Goal: Information Seeking & Learning: Learn about a topic

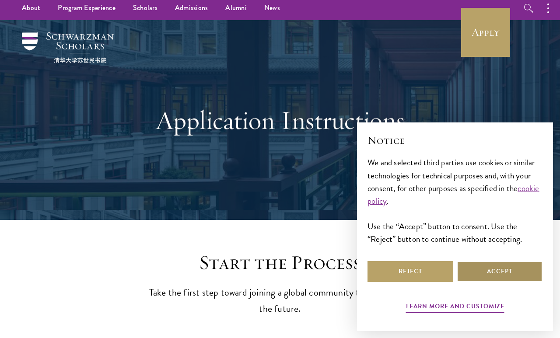
click at [521, 270] on button "Accept" at bounding box center [500, 271] width 86 height 21
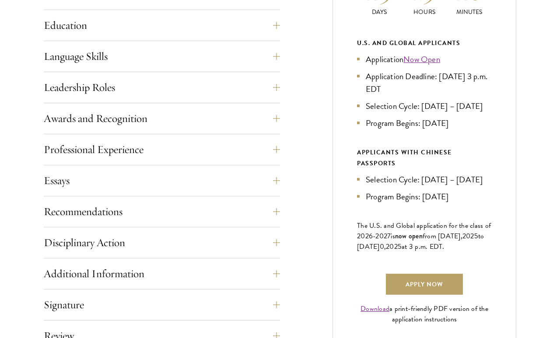
scroll to position [459, 0]
click at [266, 111] on button "Awards and Recognition" at bounding box center [162, 118] width 236 height 21
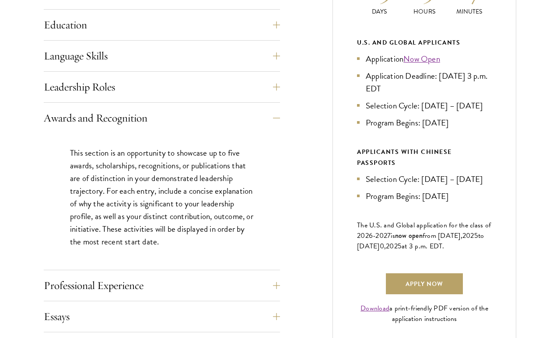
click at [276, 113] on button "Awards and Recognition" at bounding box center [162, 118] width 236 height 21
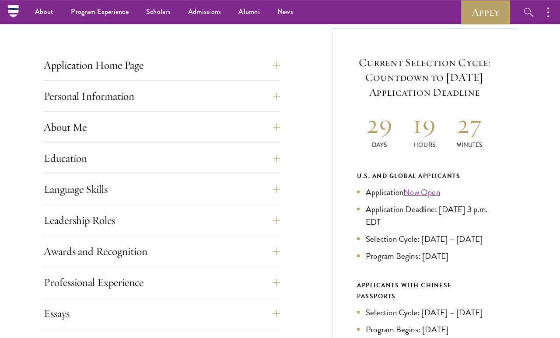
scroll to position [325, 0]
click at [280, 58] on button "Application Home Page" at bounding box center [162, 65] width 236 height 21
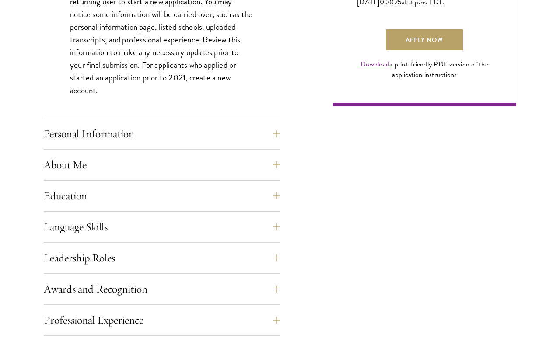
scroll to position [703, 0]
click at [278, 127] on button "Personal Information" at bounding box center [162, 133] width 236 height 21
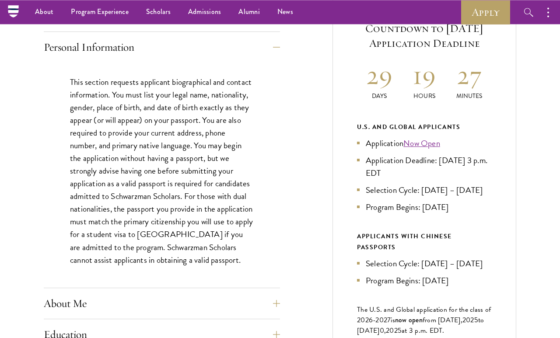
scroll to position [358, 0]
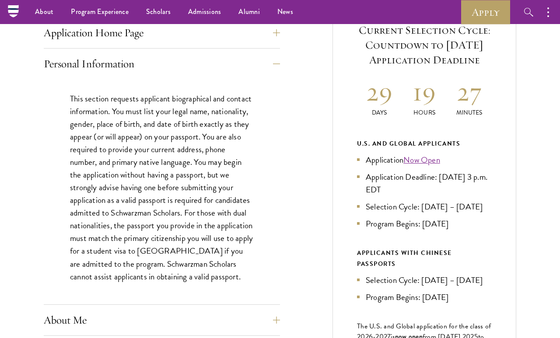
click at [279, 53] on button "Personal Information" at bounding box center [162, 63] width 236 height 21
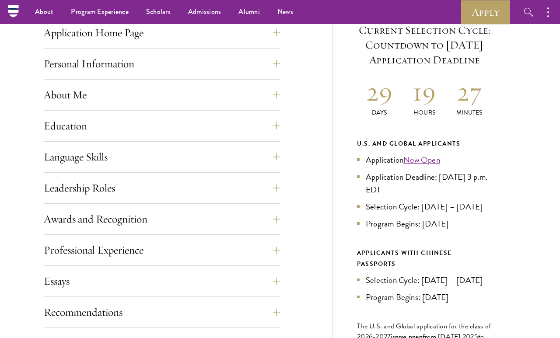
click at [279, 61] on button "Personal Information" at bounding box center [162, 63] width 236 height 21
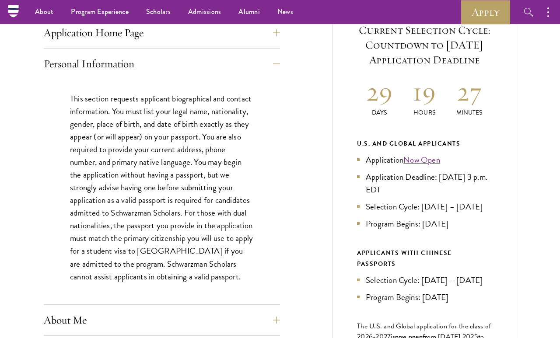
click at [279, 64] on button "Personal Information" at bounding box center [162, 63] width 236 height 21
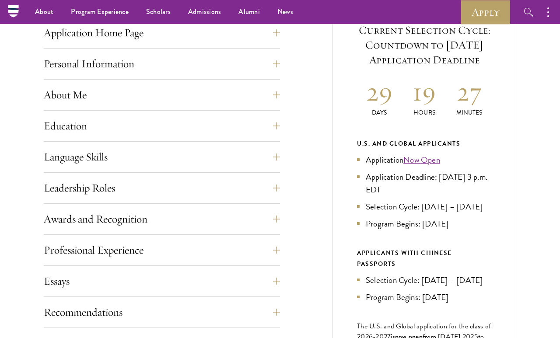
click at [276, 91] on button "About Me" at bounding box center [162, 94] width 236 height 21
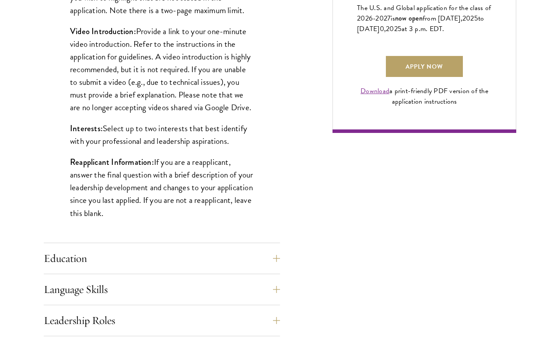
scroll to position [676, 0]
click at [291, 259] on div "Application Home Page The online application form must be completed in English.…" at bounding box center [280, 162] width 472 height 969
click at [279, 257] on button "Education" at bounding box center [162, 258] width 236 height 21
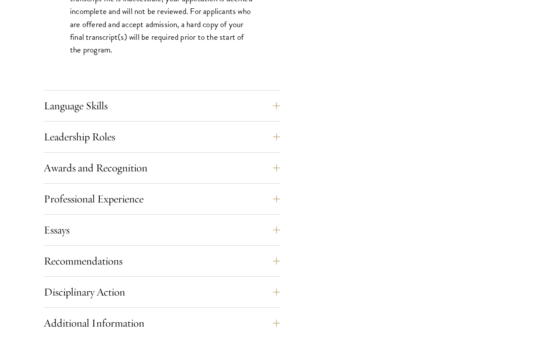
scroll to position [1515, 0]
click at [275, 133] on button "Leadership Roles" at bounding box center [162, 136] width 236 height 21
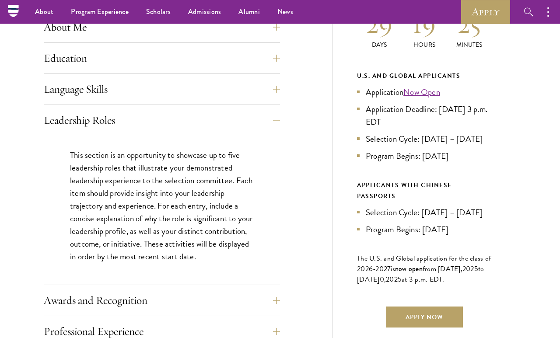
scroll to position [426, 0]
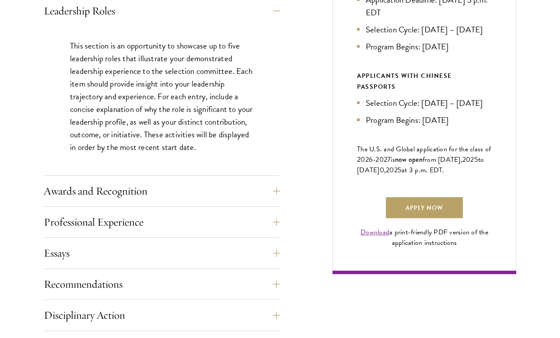
click at [263, 189] on button "Awards and Recognition" at bounding box center [162, 191] width 236 height 21
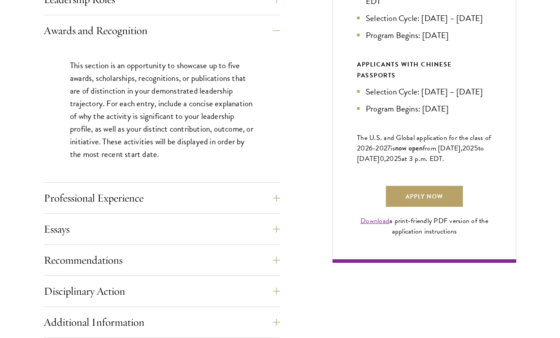
scroll to position [547, 0]
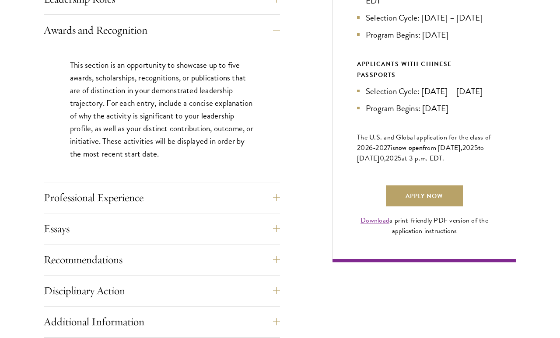
click at [279, 34] on button "Awards and Recognition" at bounding box center [162, 30] width 236 height 21
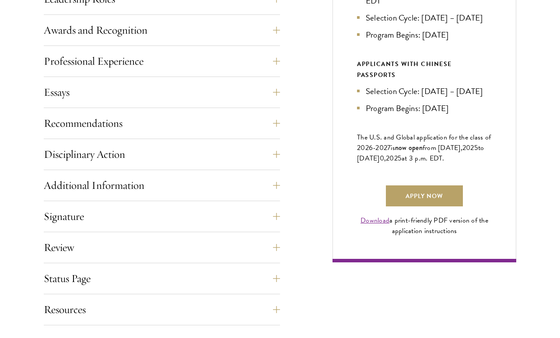
click at [274, 65] on button "Professional Experience" at bounding box center [162, 61] width 236 height 21
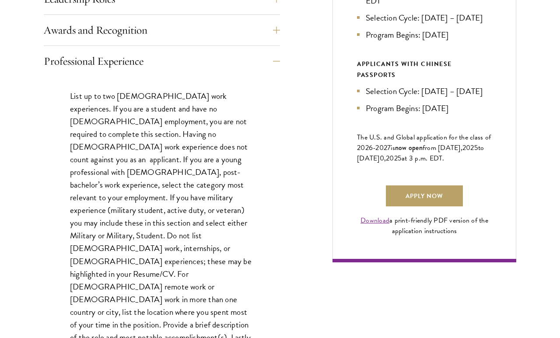
click at [270, 70] on button "Professional Experience" at bounding box center [162, 61] width 236 height 21
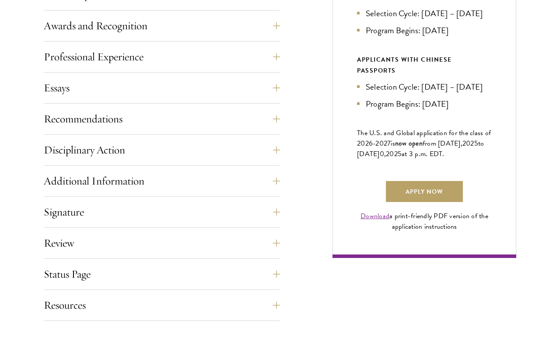
scroll to position [560, 0]
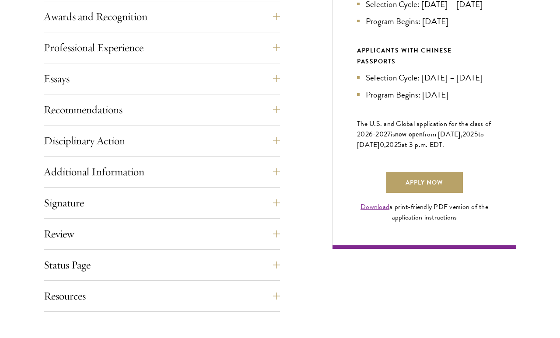
click at [271, 75] on button "Essays" at bounding box center [162, 78] width 236 height 21
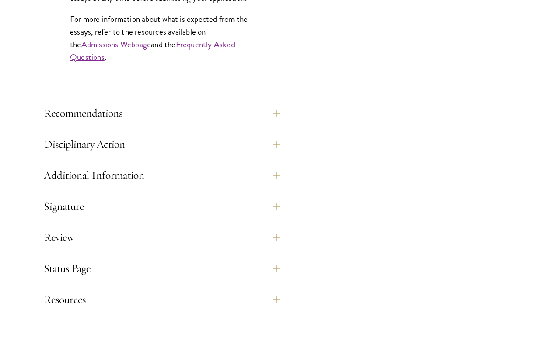
scroll to position [879, 0]
click at [273, 143] on button "Disciplinary Action" at bounding box center [162, 144] width 236 height 21
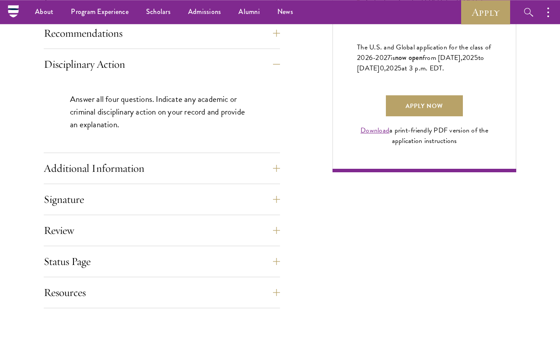
scroll to position [637, 0]
click at [277, 73] on button "Disciplinary Action" at bounding box center [162, 64] width 236 height 21
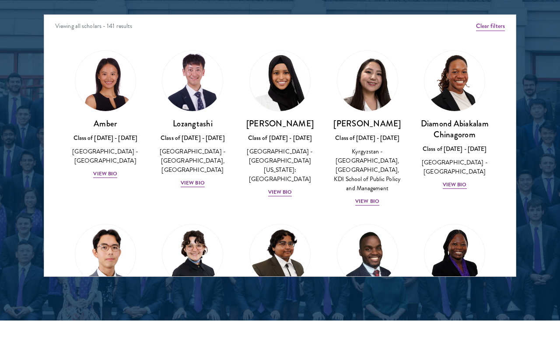
scroll to position [1114, 0]
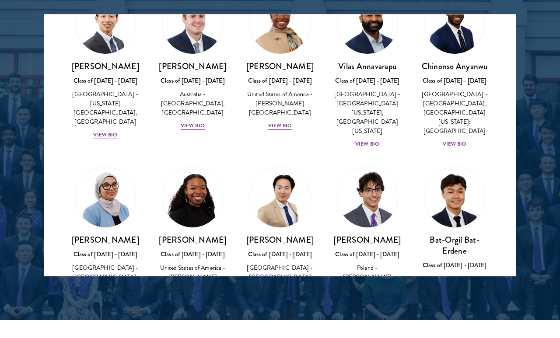
click at [477, 279] on div at bounding box center [280, 54] width 560 height 532
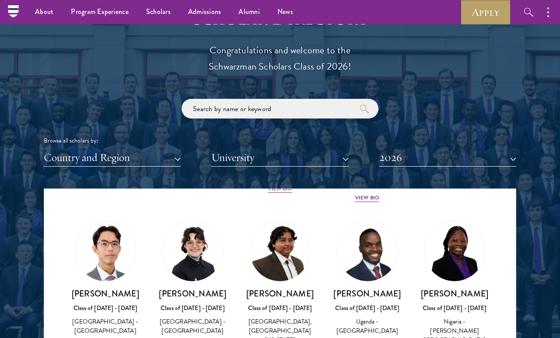
scroll to position [0, 0]
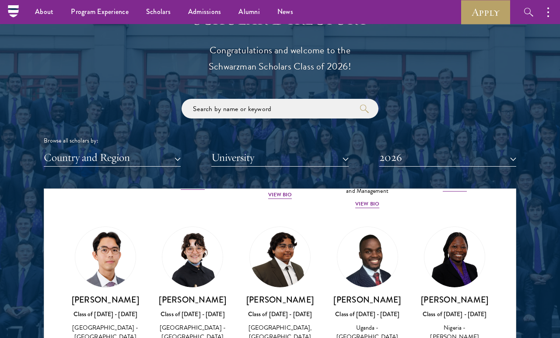
click at [151, 149] on button "Country and Region" at bounding box center [112, 158] width 137 height 18
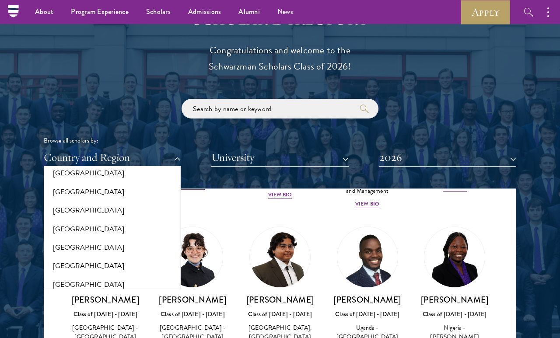
scroll to position [1816, 0]
click at [133, 257] on button "[GEOGRAPHIC_DATA]" at bounding box center [112, 266] width 132 height 18
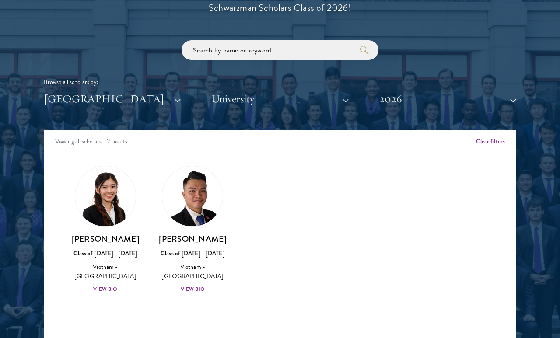
scroll to position [1000, 0]
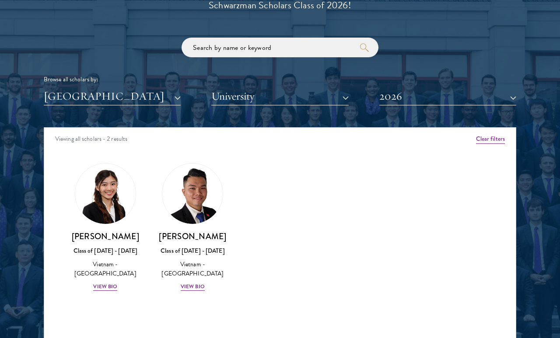
click at [108, 283] on div "View Bio" at bounding box center [105, 287] width 24 height 8
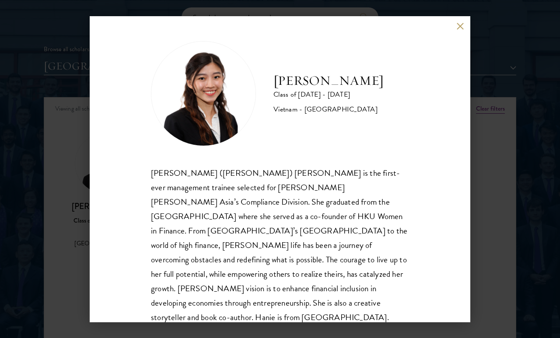
scroll to position [1, 0]
click at [462, 24] on button at bounding box center [459, 26] width 7 height 7
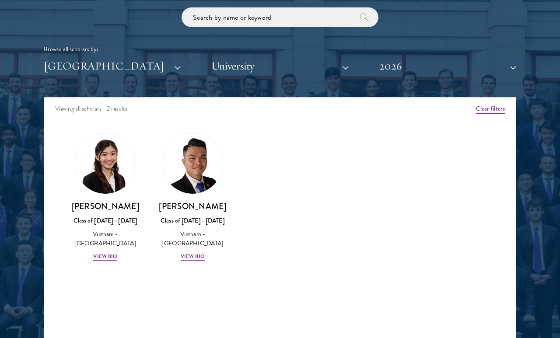
click at [203, 258] on div "View Bio" at bounding box center [193, 256] width 24 height 8
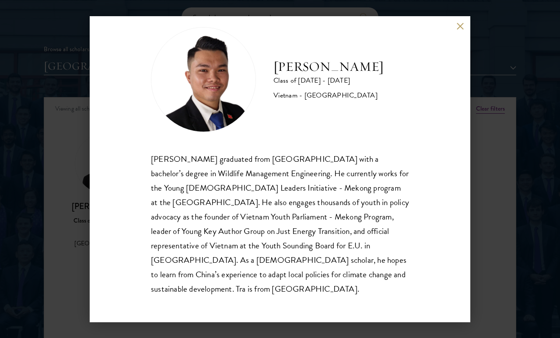
scroll to position [15, 0]
click at [508, 114] on div "Tra Nguyen Class of 2025 - 2026 Vietnam - Szent Istvan University Tra Nguyen gr…" at bounding box center [280, 169] width 560 height 338
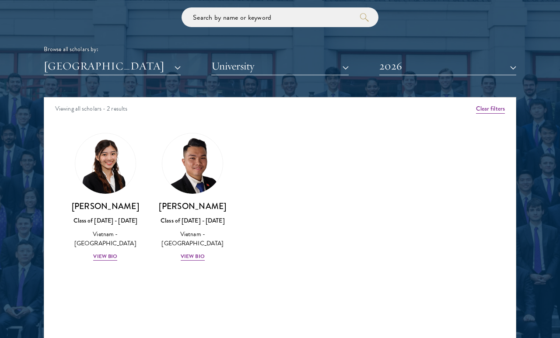
click at [493, 57] on button "2026" at bounding box center [447, 66] width 137 height 18
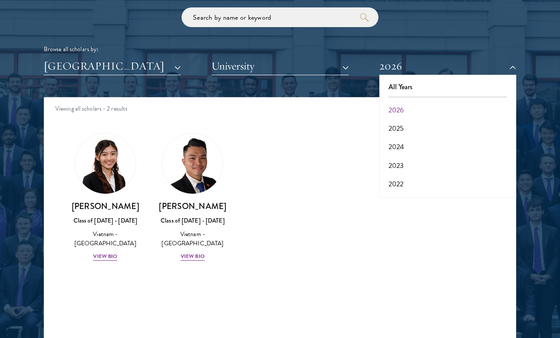
click at [483, 87] on button "All Years" at bounding box center [448, 87] width 132 height 18
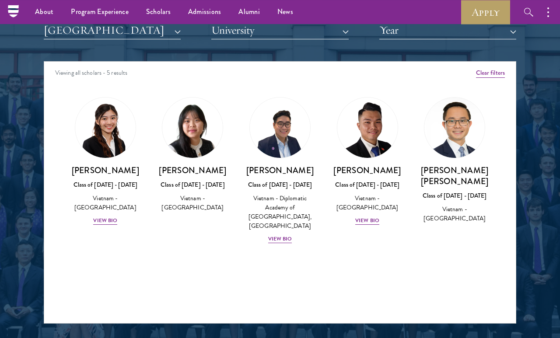
scroll to position [1066, 0]
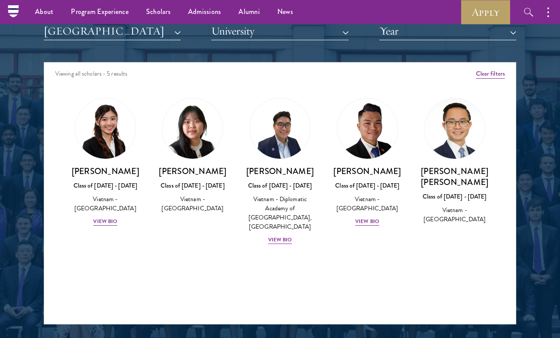
click at [284, 236] on div "View Bio" at bounding box center [280, 240] width 24 height 8
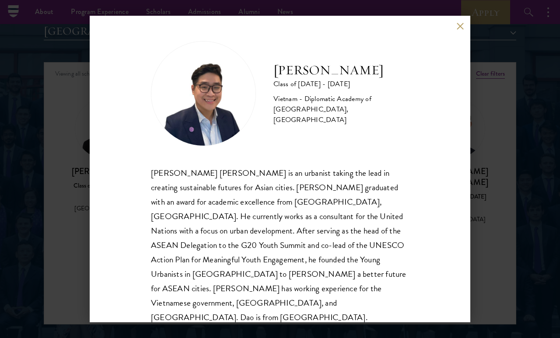
scroll to position [1, 0]
click at [464, 22] on div "Dao Nguyen Class of 2024 - 2025 Vietnam - Diplomatic Academy of Vietnam, Peking…" at bounding box center [280, 169] width 381 height 306
click at [458, 29] on button at bounding box center [459, 26] width 7 height 7
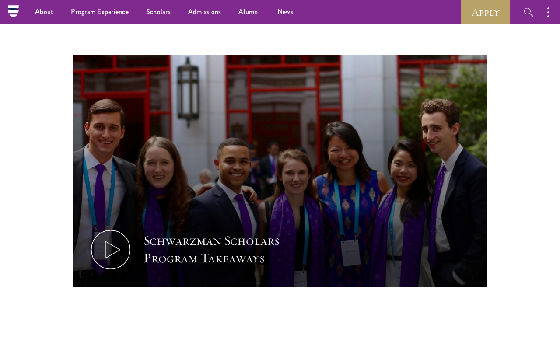
scroll to position [365, 0]
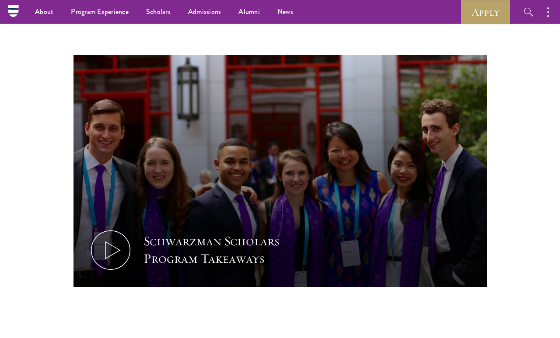
click at [0, 0] on link "Overview" at bounding box center [0, 0] width 0 height 0
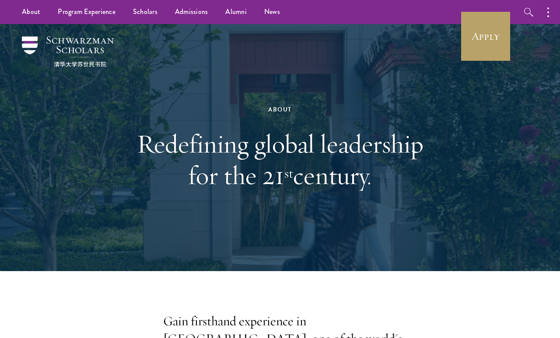
click at [0, 0] on link "Leadership" at bounding box center [0, 0] width 0 height 0
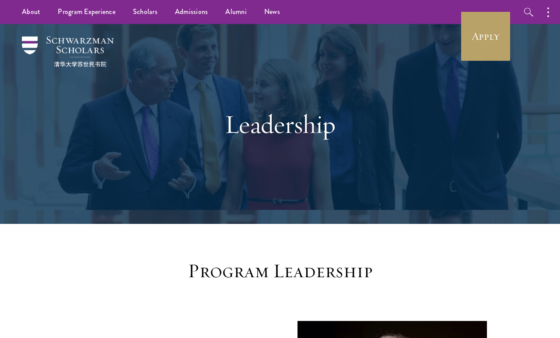
click at [482, 38] on link "Apply" at bounding box center [485, 36] width 49 height 49
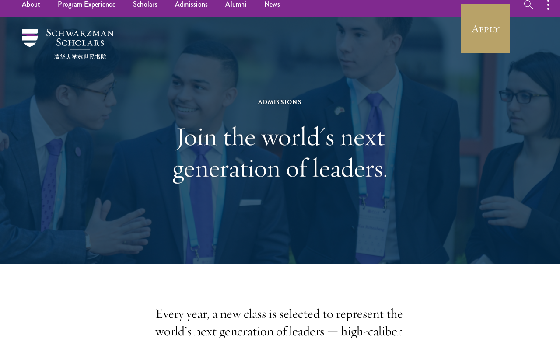
scroll to position [8, 0]
